Goal: Information Seeking & Learning: Learn about a topic

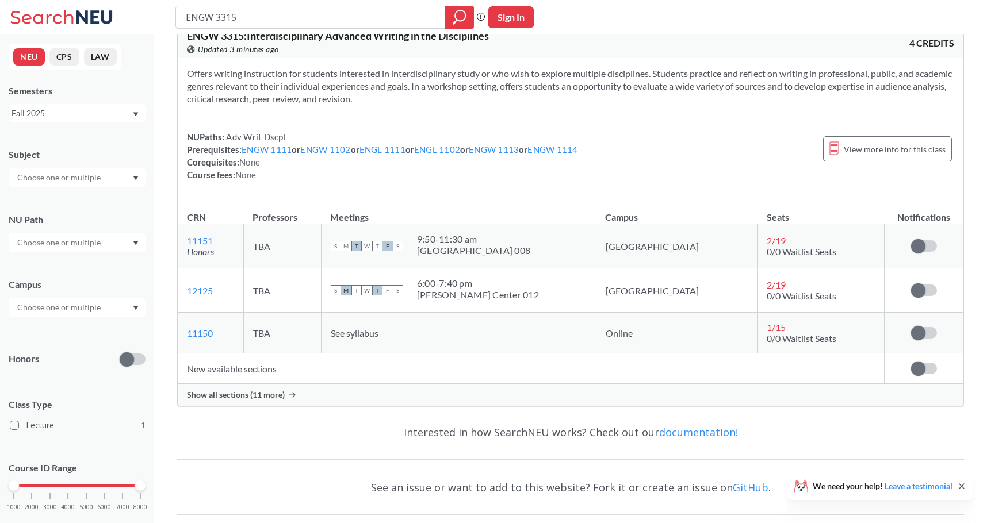
scroll to position [34, 0]
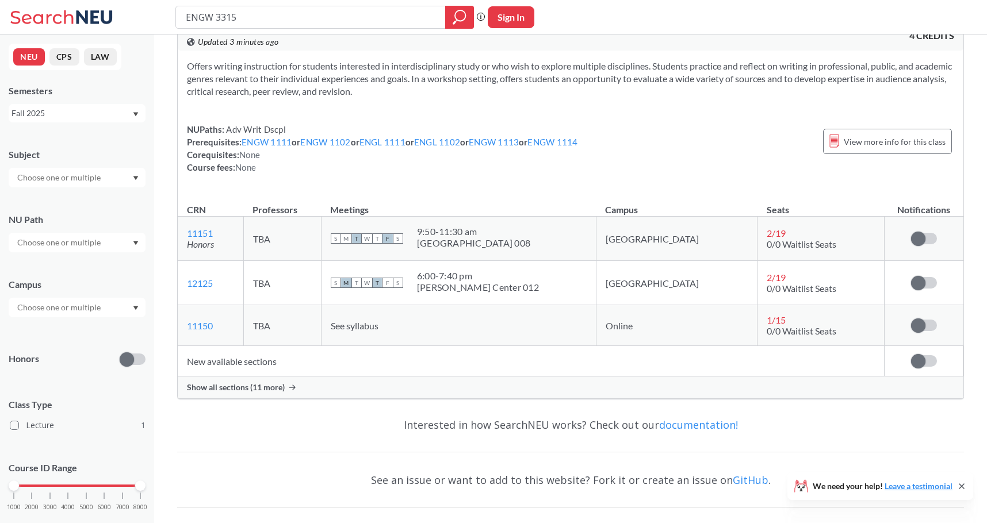
click at [277, 388] on span "Show all sections (11 more)" at bounding box center [236, 387] width 98 height 10
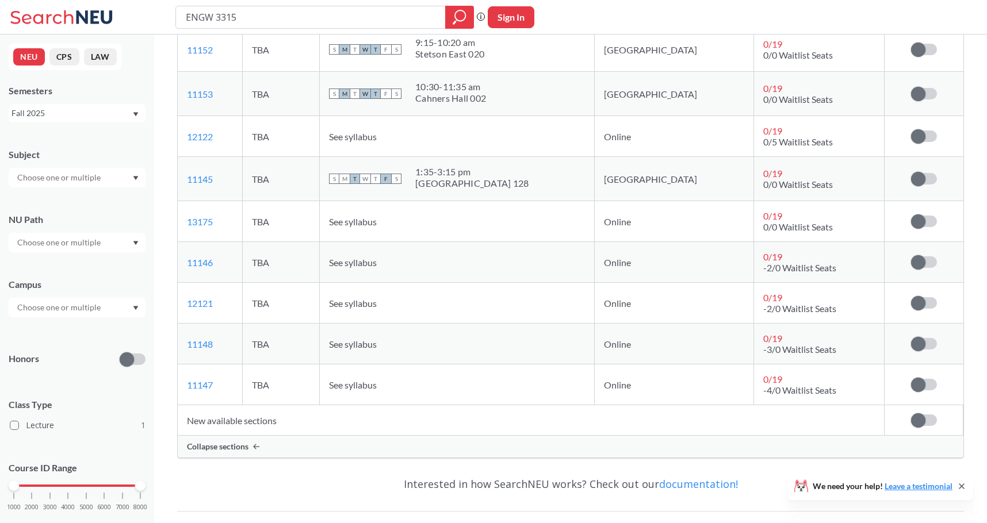
scroll to position [439, 0]
click at [249, 424] on td "New available sections" at bounding box center [531, 419] width 707 height 30
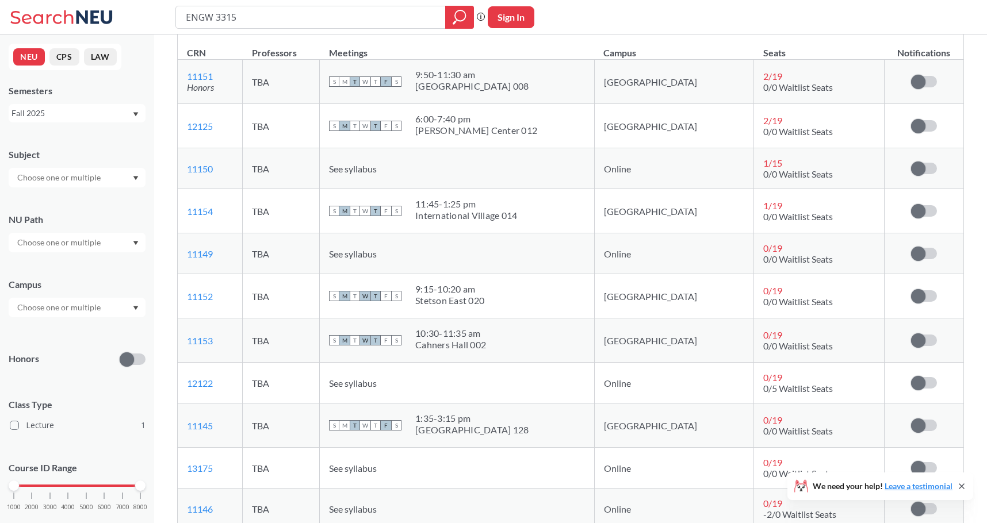
scroll to position [0, 0]
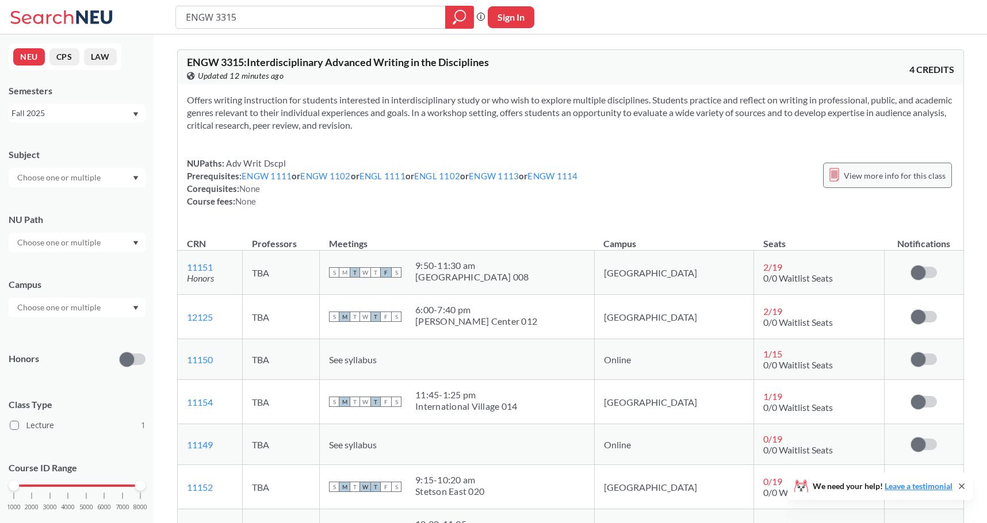
click at [900, 177] on span "View more info for this class" at bounding box center [895, 175] width 102 height 14
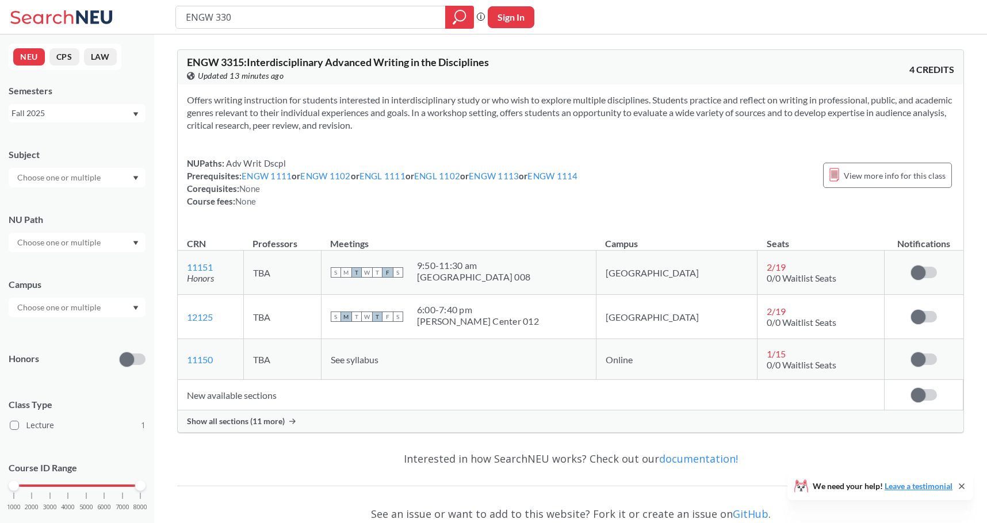
type input "ENGW 3306"
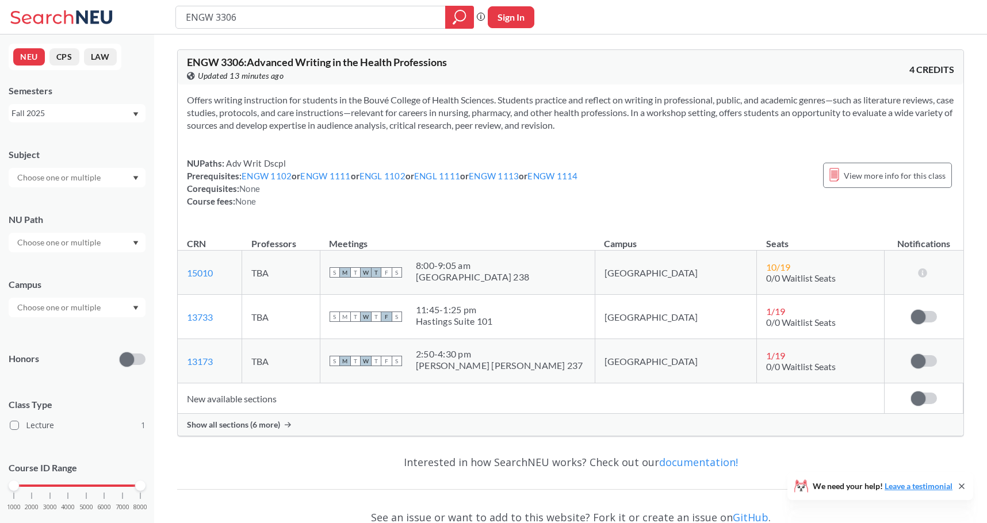
click at [270, 425] on span "Show all sections (6 more)" at bounding box center [233, 425] width 93 height 10
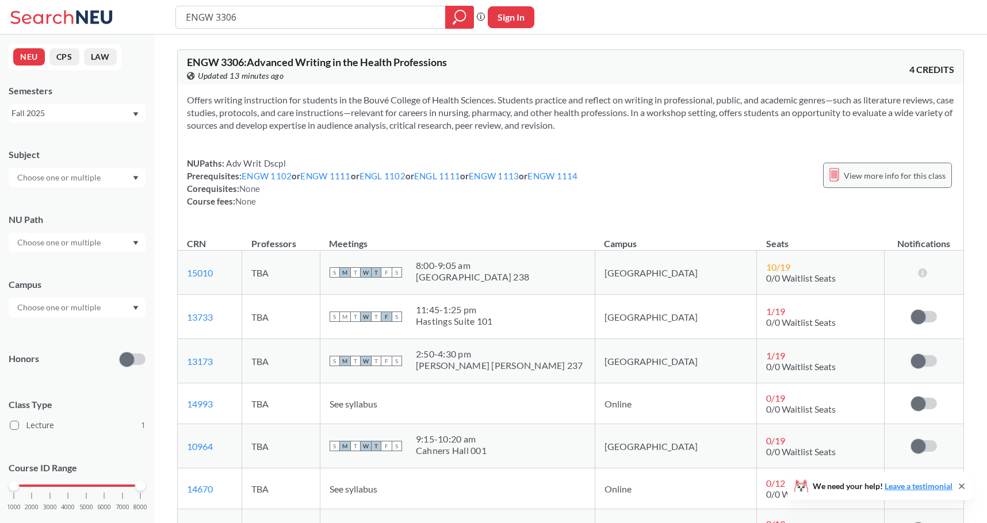
click at [848, 167] on div "View more info for this class" at bounding box center [887, 175] width 129 height 25
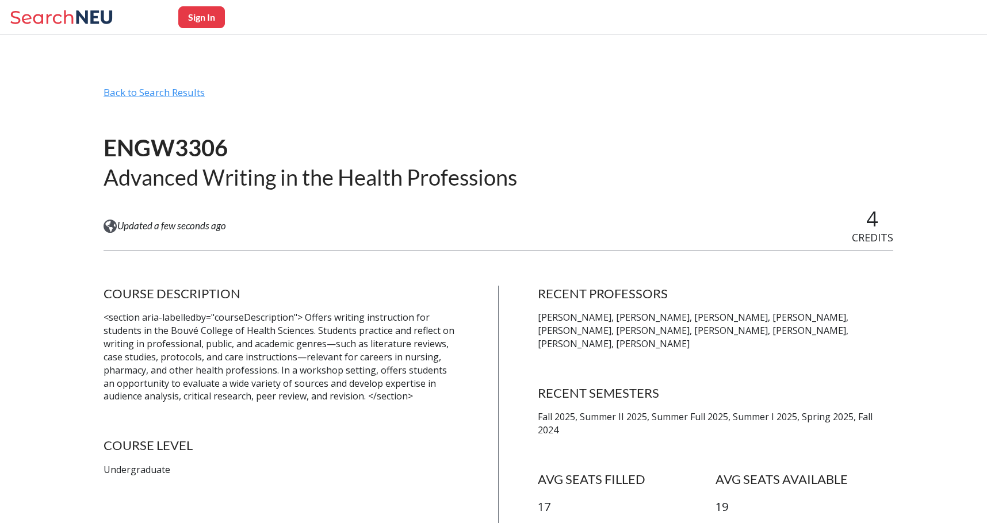
click at [181, 95] on div "Back to Search Results" at bounding box center [499, 97] width 790 height 22
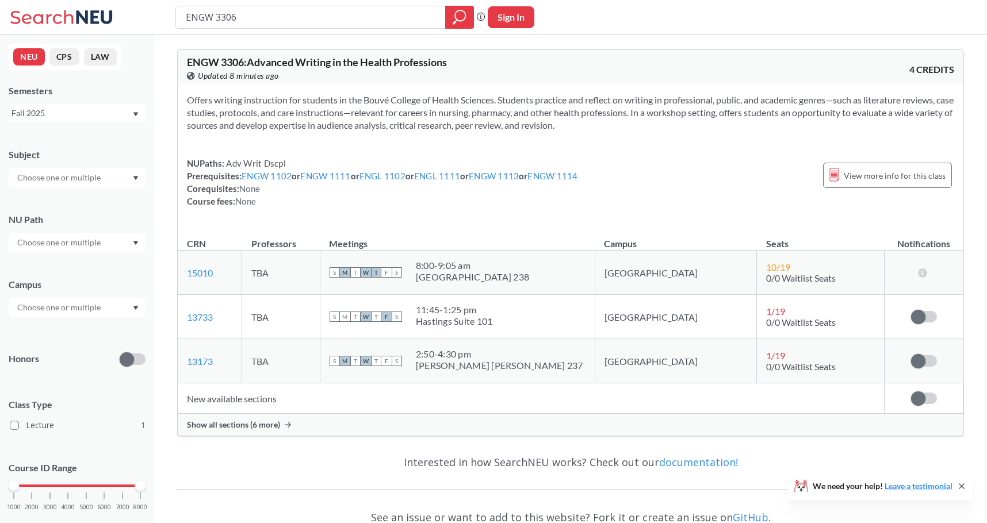
click at [235, 428] on span "Show all sections (6 more)" at bounding box center [233, 425] width 93 height 10
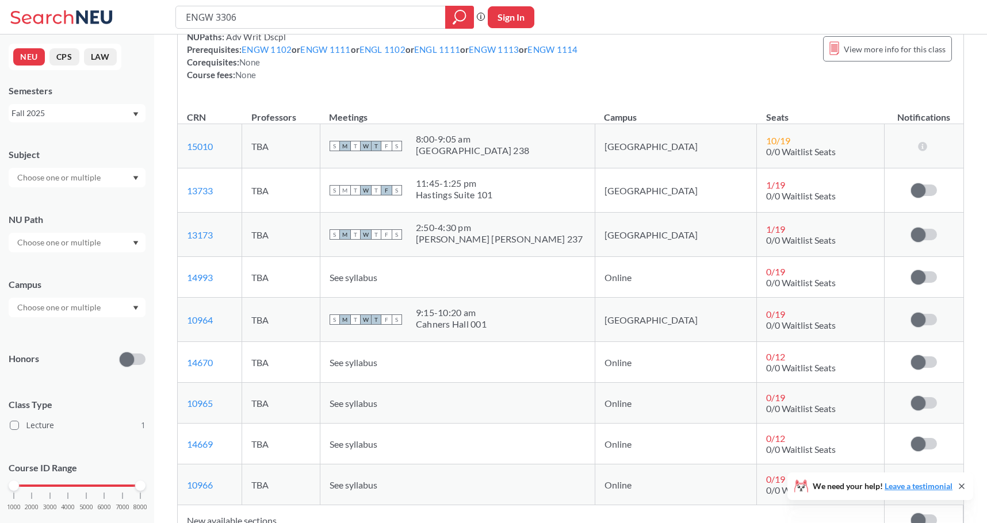
scroll to position [127, 0]
